Goal: Navigation & Orientation: Find specific page/section

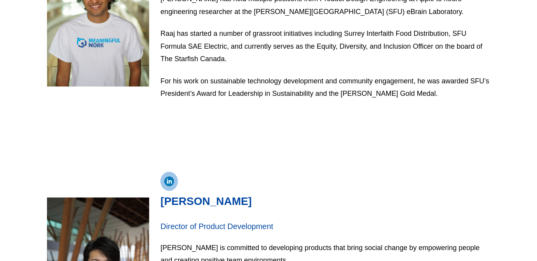
scroll to position [919, 0]
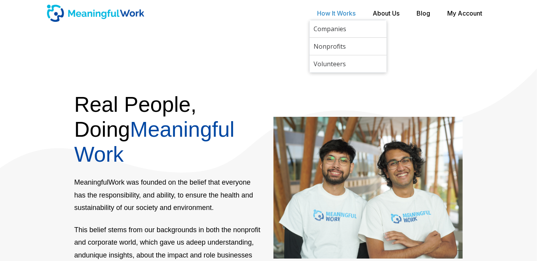
click at [324, 6] on link "How It Works" at bounding box center [336, 13] width 39 height 16
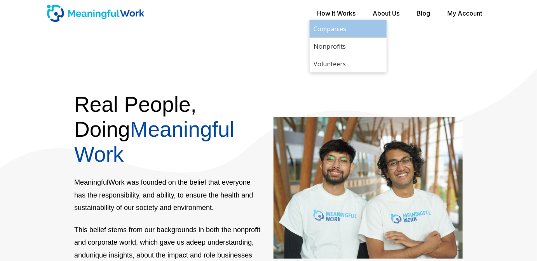
click at [324, 29] on link "Companies" at bounding box center [348, 28] width 77 height 17
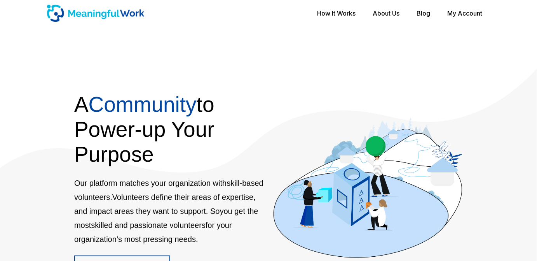
scroll to position [106, 0]
